Goal: Task Accomplishment & Management: Manage account settings

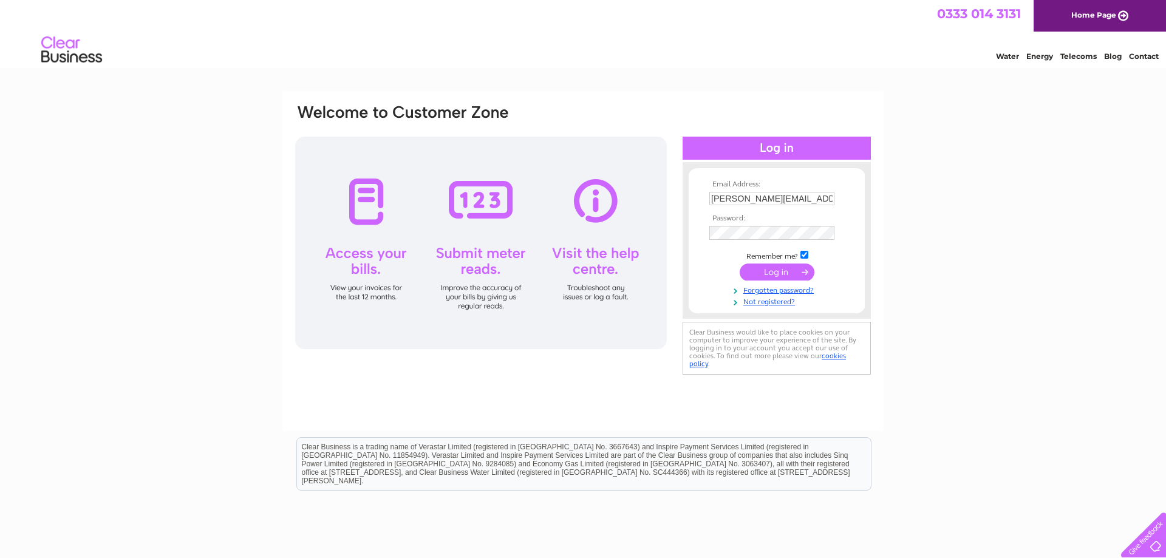
click at [778, 278] on input "submit" at bounding box center [777, 272] width 75 height 17
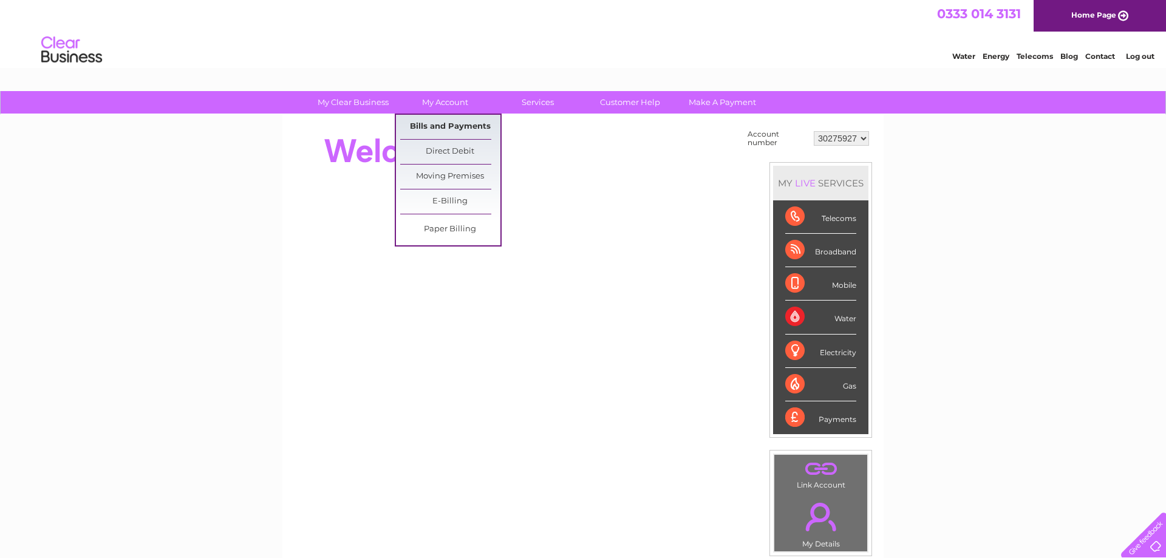
click at [444, 117] on link "Bills and Payments" at bounding box center [450, 127] width 100 height 24
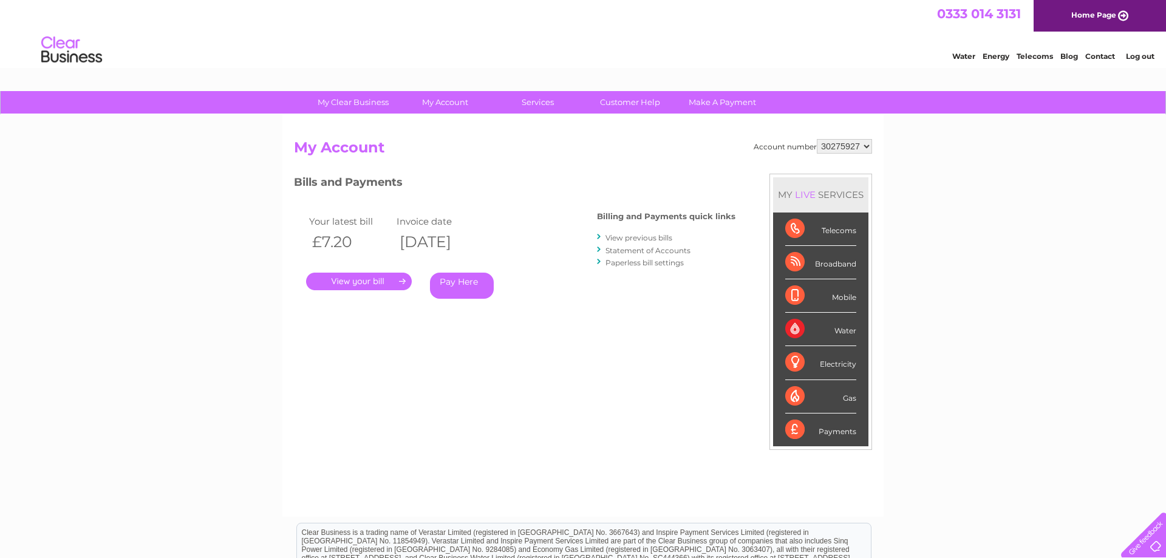
click at [817, 139] on select "30275927 30279675" at bounding box center [844, 146] width 55 height 15
select select "30279675"
click option "30279675" at bounding box center [0, 0] width 0 height 0
click at [378, 282] on link "." at bounding box center [359, 282] width 106 height 18
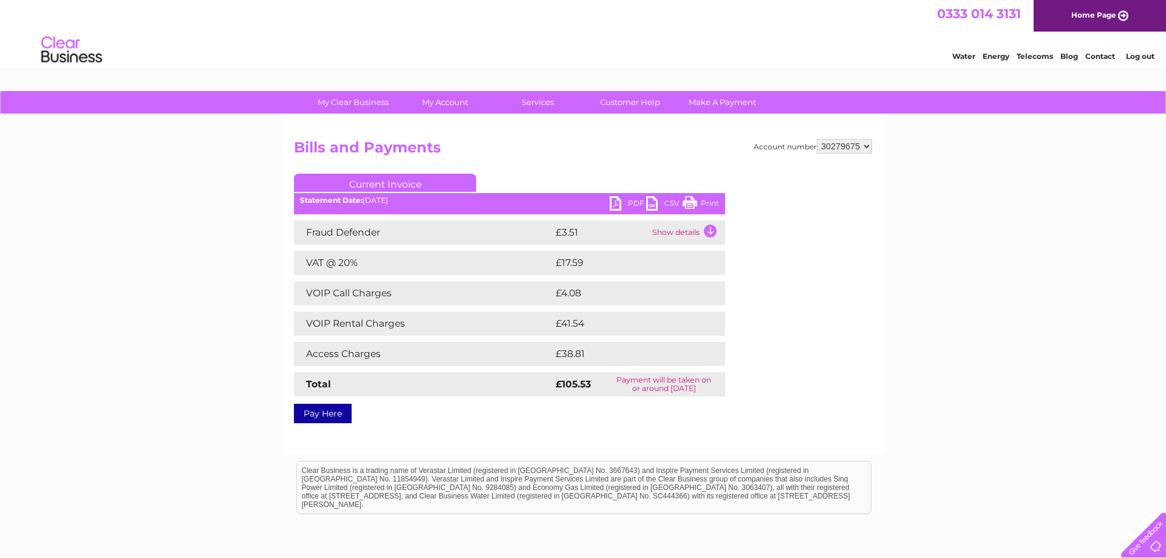
click at [691, 202] on link "Print" at bounding box center [701, 205] width 36 height 18
